Goal: Task Accomplishment & Management: Manage account settings

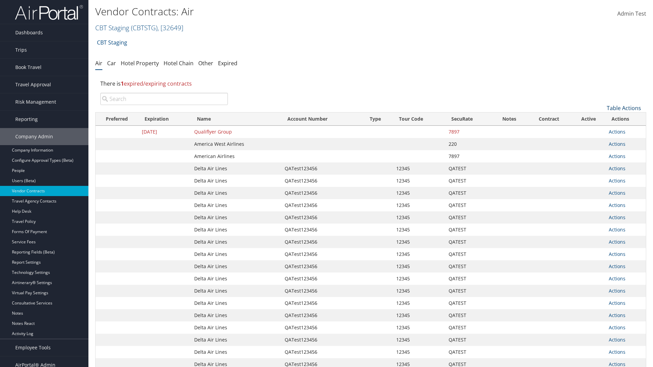
click at [624, 108] on link "Table Actions" at bounding box center [624, 107] width 34 height 7
click at [601, 119] on link "Create New Contract" at bounding box center [600, 119] width 89 height 12
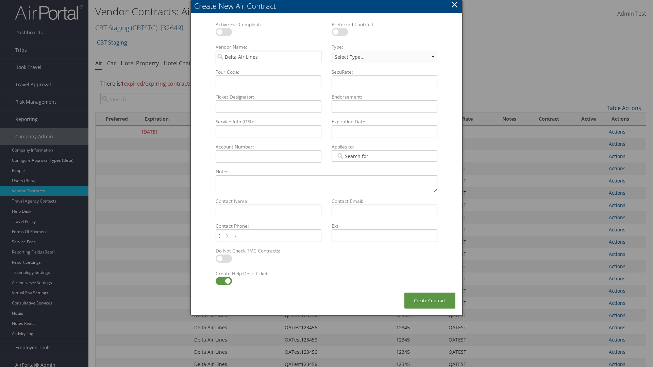
type input "Delta Air Lines"
select select "[object Object]"
type input "QATest123456"
type input "12345"
type input "QATEST"
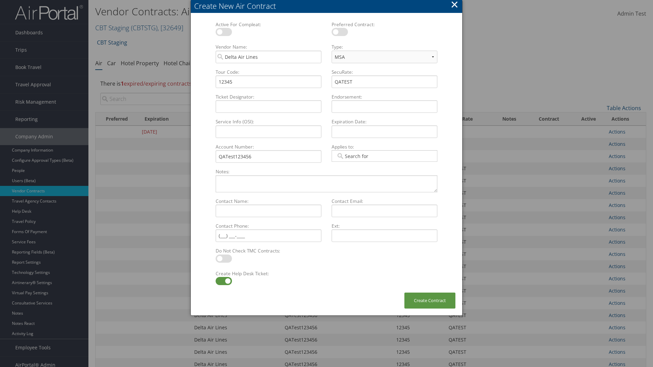
click at [223, 281] on label at bounding box center [224, 281] width 16 height 8
click at [223, 281] on input "checkbox" at bounding box center [221, 282] width 4 height 4
checkbox input "false"
click at [430, 301] on button "Create Contract" at bounding box center [429, 301] width 51 height 16
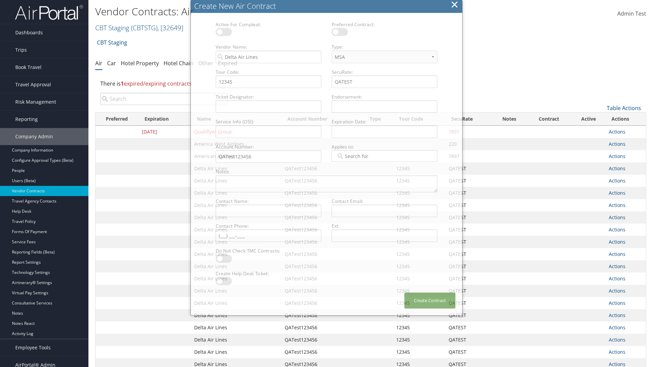
click at [164, 99] on input "search" at bounding box center [163, 99] width 127 height 12
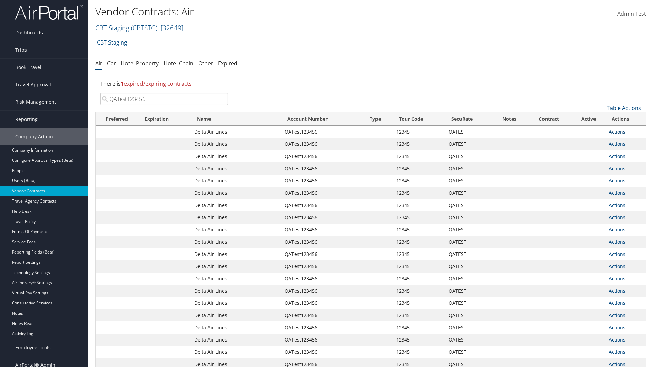
type input "QATest123456"
click at [617, 132] on link "Actions" at bounding box center [617, 132] width 17 height 6
click at [628, 176] on link "Delete" at bounding box center [628, 177] width 39 height 12
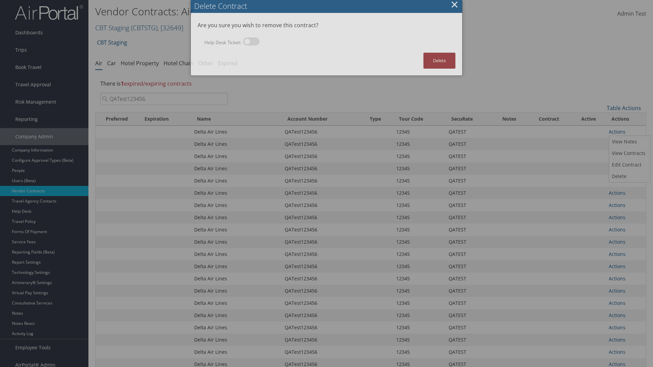
click at [439, 61] on button "Delete" at bounding box center [439, 61] width 32 height 16
